Goal: Check status: Check status

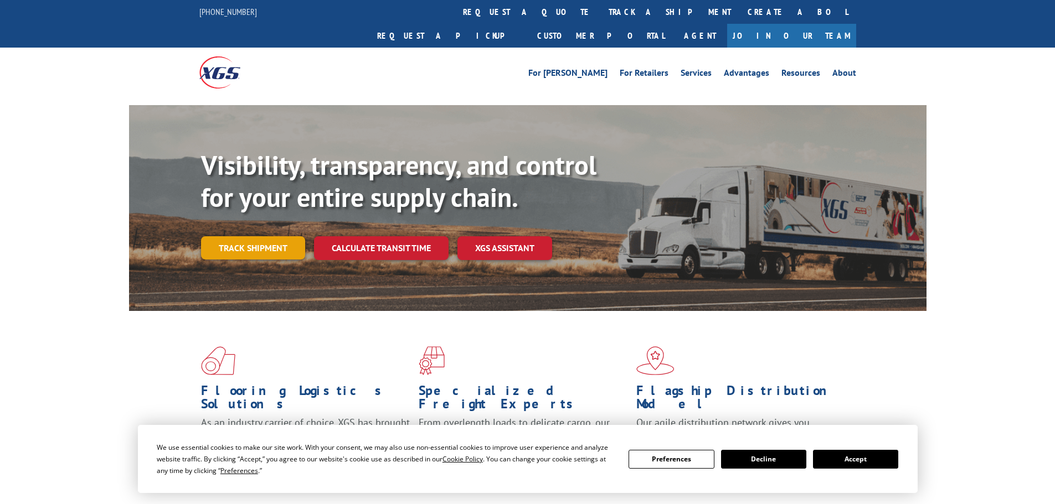
click at [265, 236] on link "Track shipment" at bounding box center [253, 247] width 104 height 23
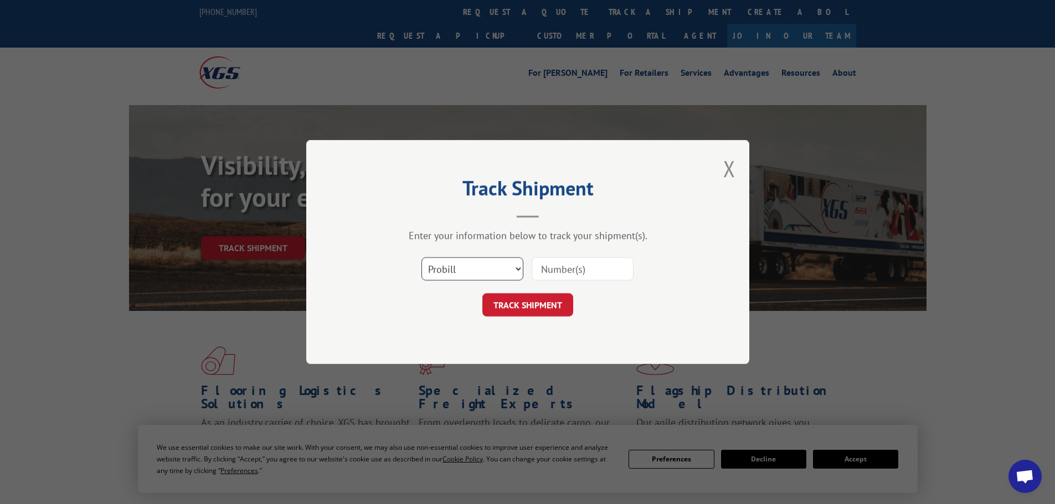
click at [443, 272] on select "Select category... Probill BOL PO" at bounding box center [472, 269] width 102 height 23
select select "bol"
click at [421, 258] on select "Select category... Probill BOL PO" at bounding box center [472, 269] width 102 height 23
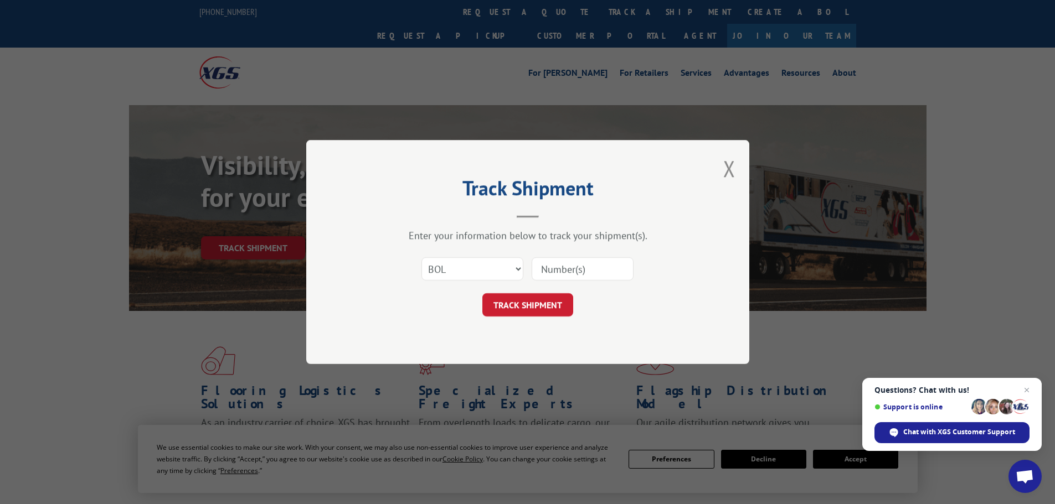
click at [538, 267] on input at bounding box center [583, 269] width 102 height 23
paste input "479073"
click at [544, 270] on input "479073" at bounding box center [583, 269] width 102 height 23
type input "479073"
click at [550, 301] on button "TRACK SHIPMENT" at bounding box center [527, 305] width 91 height 23
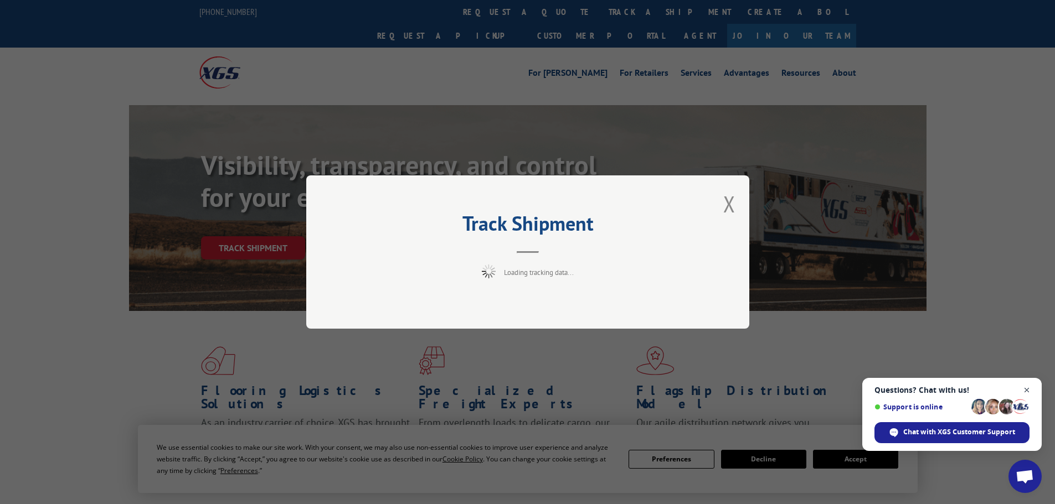
click at [1030, 388] on span "Close chat" at bounding box center [1027, 391] width 14 height 14
